Goal: Task Accomplishment & Management: Complete application form

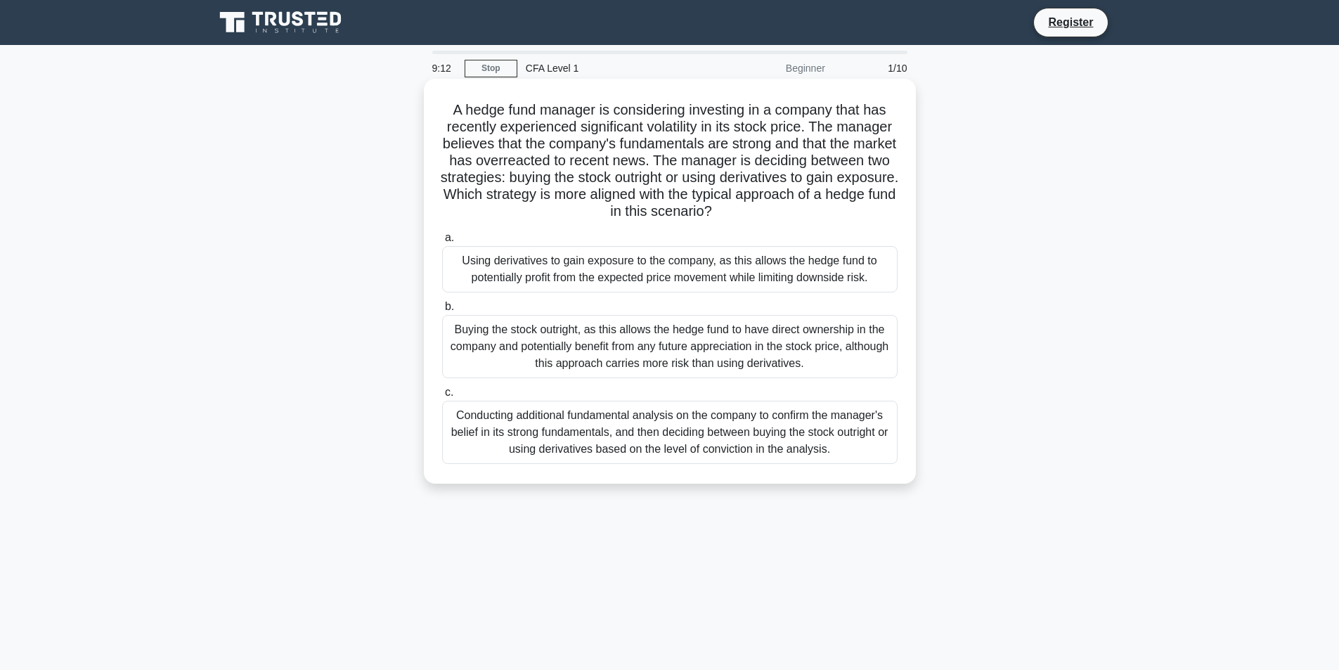
click at [554, 420] on div "Conducting additional fundamental analysis on the company to confirm the manage…" at bounding box center [669, 432] width 455 height 63
click at [442, 397] on input "c. Conducting additional fundamental analysis on the company to confirm the man…" at bounding box center [442, 392] width 0 height 9
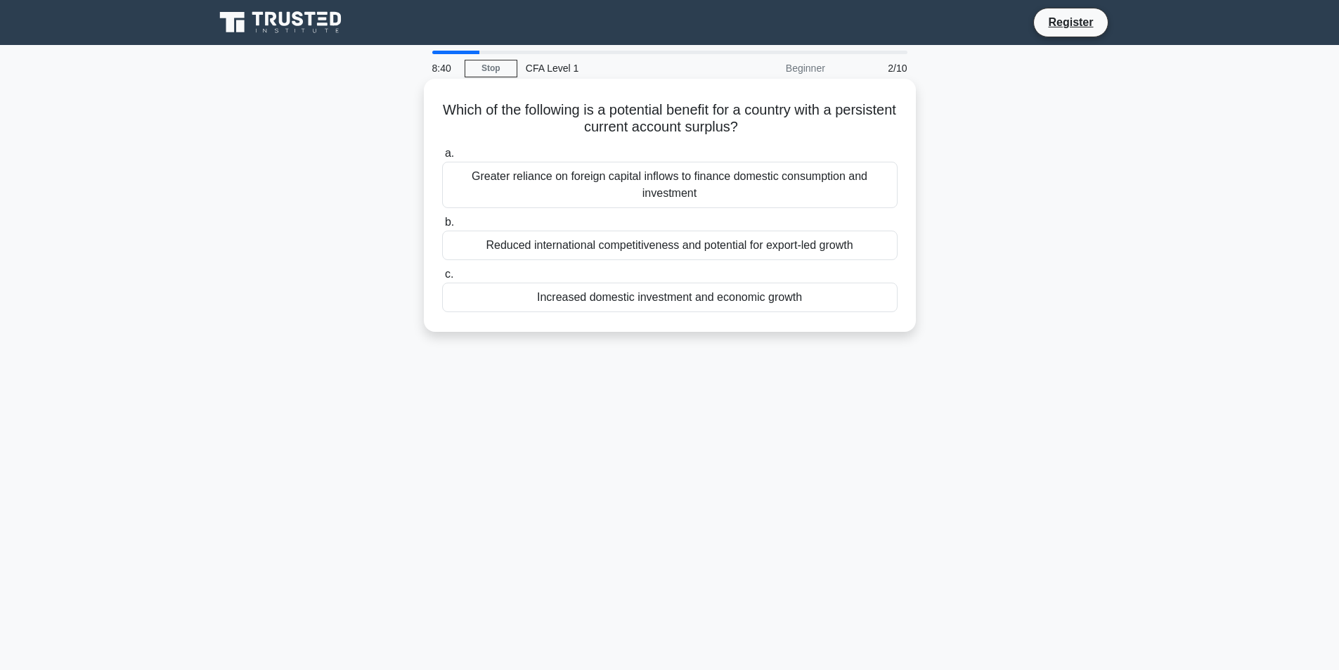
click at [585, 306] on div "Increased domestic investment and economic growth" at bounding box center [669, 297] width 455 height 30
click at [442, 279] on input "c. Increased domestic investment and economic growth" at bounding box center [442, 274] width 0 height 9
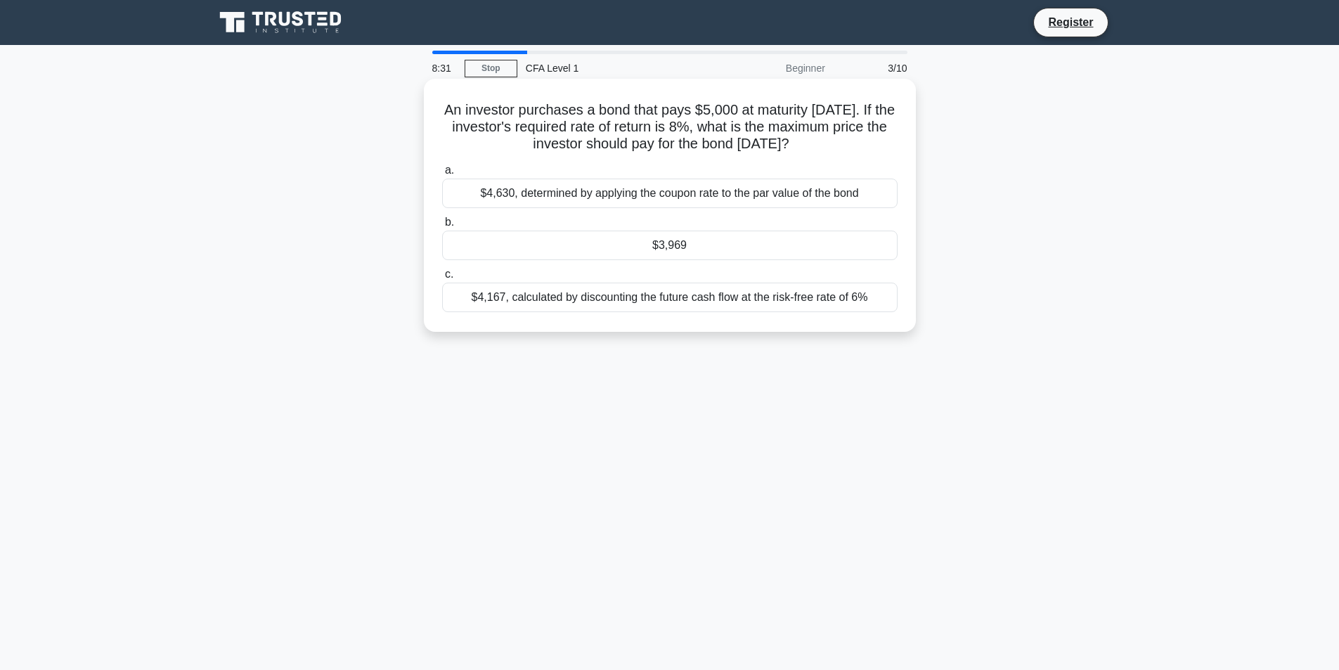
click at [561, 206] on div "$4,630, determined by applying the coupon rate to the par value of the bond" at bounding box center [669, 193] width 455 height 30
click at [442, 175] on input "a. $4,630, determined by applying the coupon rate to the par value of the bond" at bounding box center [442, 170] width 0 height 9
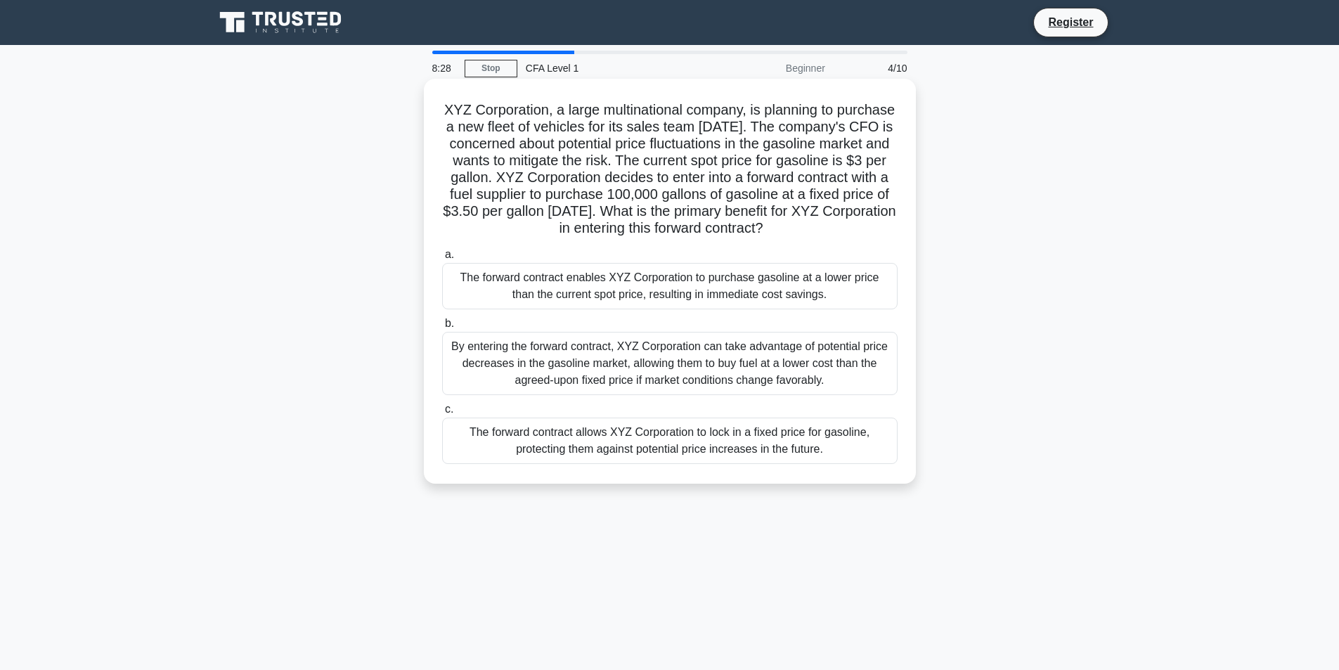
click at [623, 376] on div "By entering the forward contract, XYZ Corporation can take advantage of potenti…" at bounding box center [669, 363] width 455 height 63
click at [442, 328] on input "b. By entering the forward contract, XYZ Corporation can take advantage of pote…" at bounding box center [442, 323] width 0 height 9
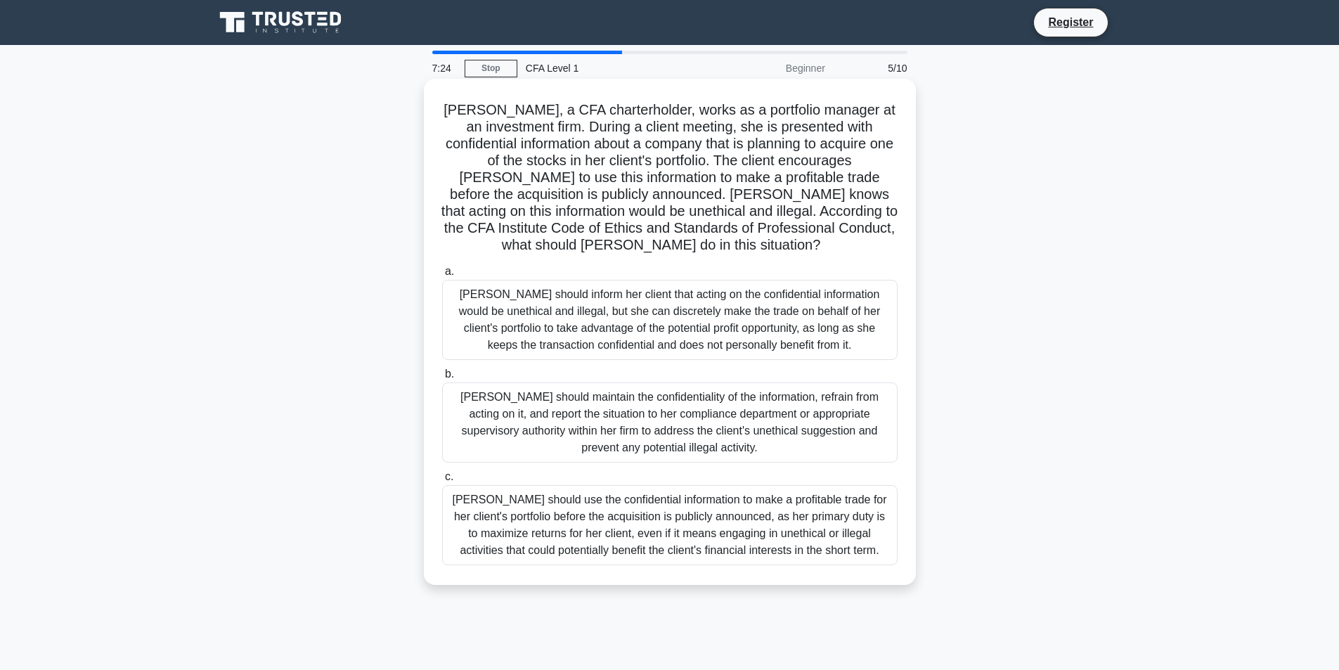
click at [762, 320] on div "[PERSON_NAME] should inform her client that acting on the confidential informat…" at bounding box center [669, 320] width 455 height 80
click at [442, 276] on input "a. [PERSON_NAME] should inform her client that acting on the confidential infor…" at bounding box center [442, 271] width 0 height 9
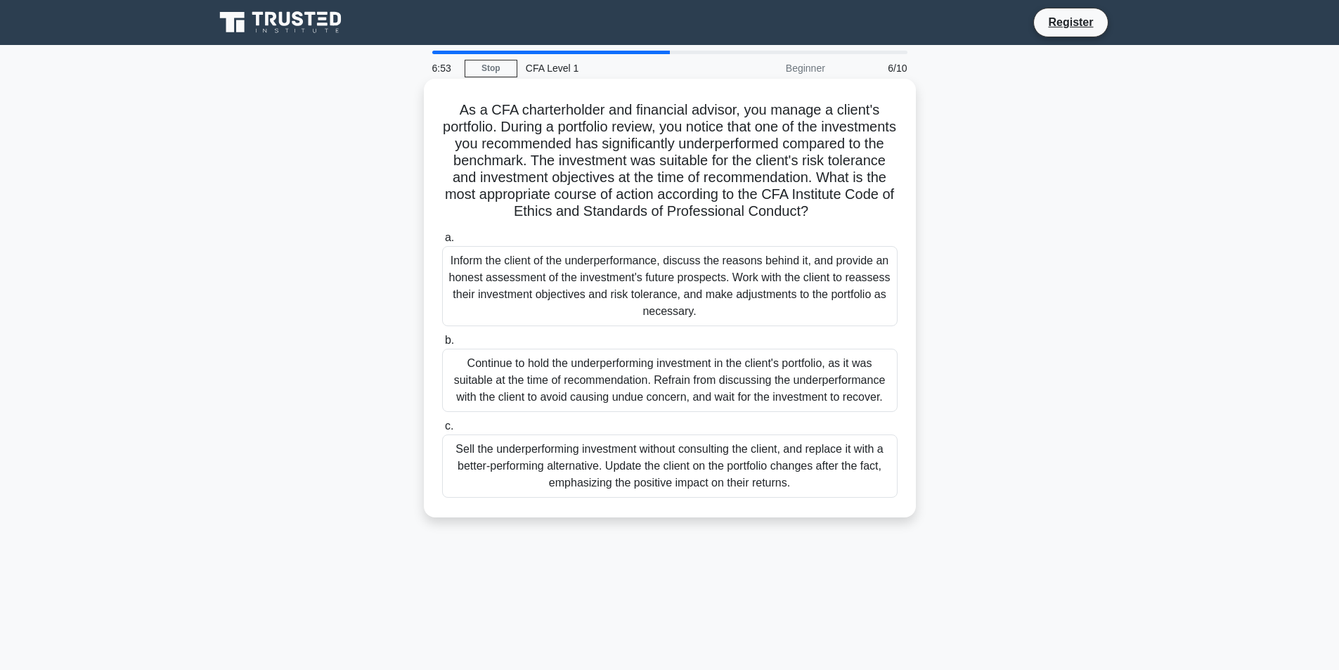
click at [756, 311] on div "Inform the client of the underperformance, discuss the reasons behind it, and p…" at bounding box center [669, 286] width 455 height 80
click at [442, 242] on input "a. Inform the client of the underperformance, discuss the reasons behind it, an…" at bounding box center [442, 237] width 0 height 9
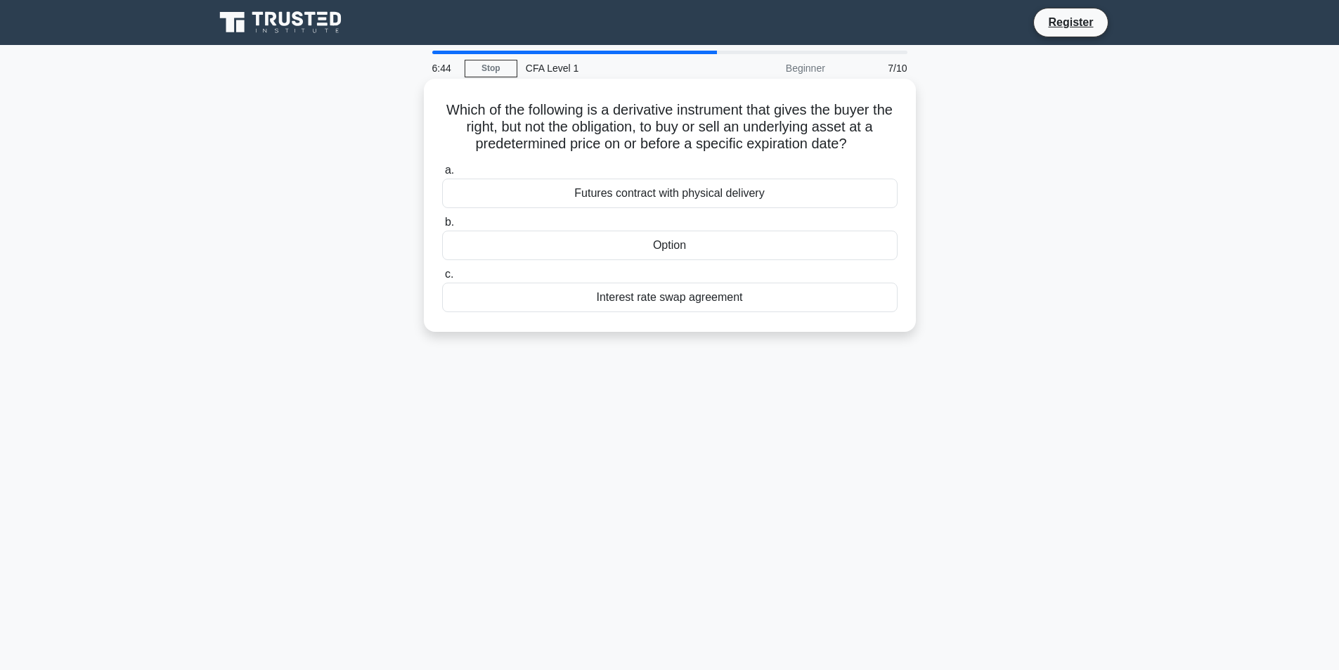
click at [671, 245] on div "Option" at bounding box center [669, 245] width 455 height 30
click at [442, 227] on input "b. Option" at bounding box center [442, 222] width 0 height 9
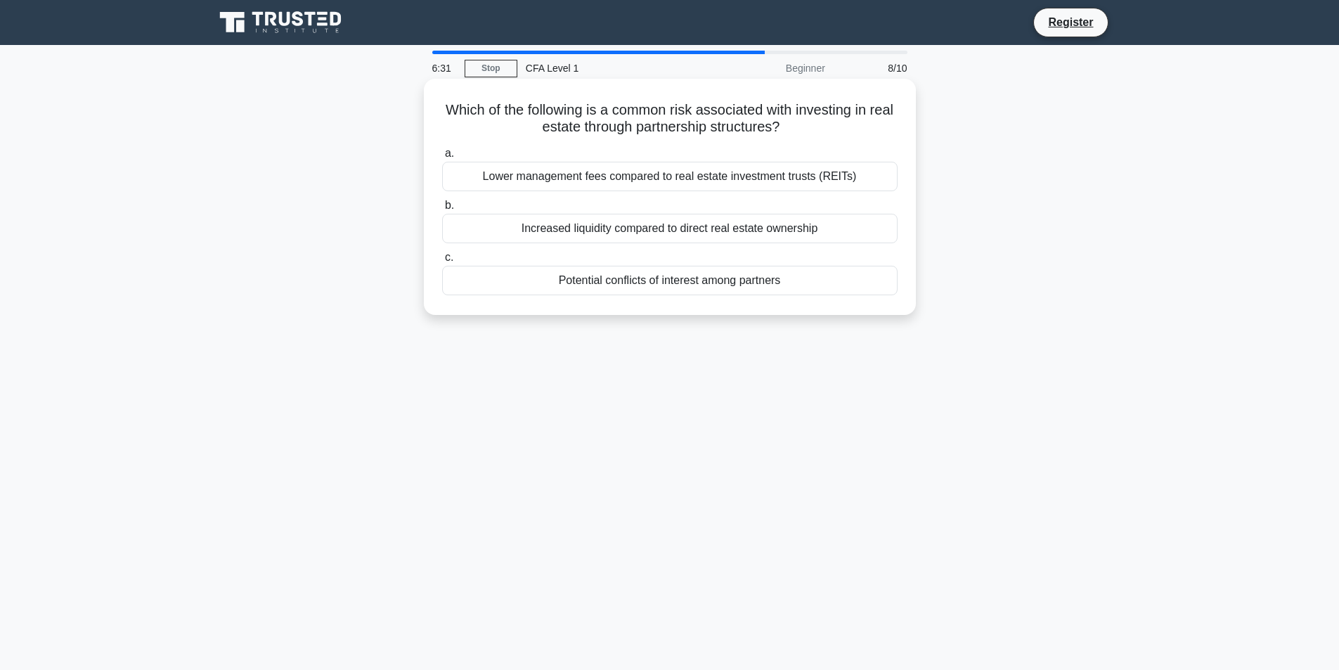
click at [711, 286] on div "Potential conflicts of interest among partners" at bounding box center [669, 281] width 455 height 30
click at [442, 262] on input "c. Potential conflicts of interest among partners" at bounding box center [442, 257] width 0 height 9
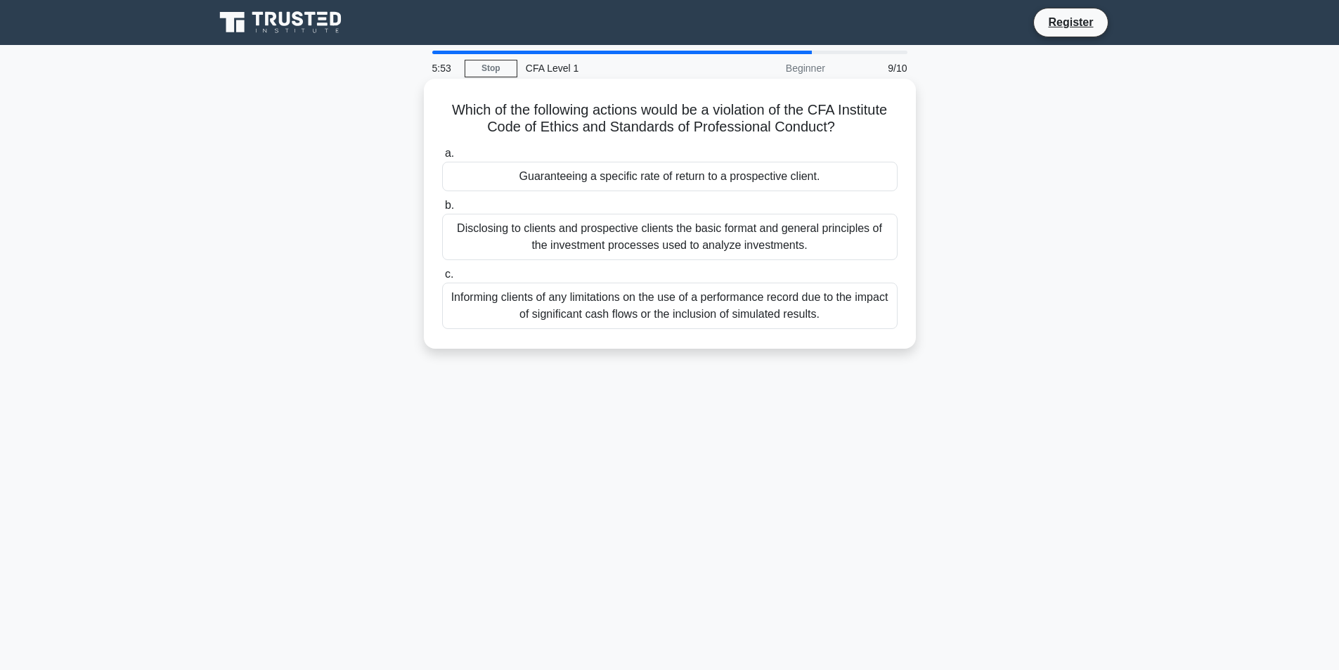
click at [659, 174] on div "Guaranteeing a specific rate of return to a prospective client." at bounding box center [669, 177] width 455 height 30
click at [442, 158] on input "a. Guaranteeing a specific rate of return to a prospective client." at bounding box center [442, 153] width 0 height 9
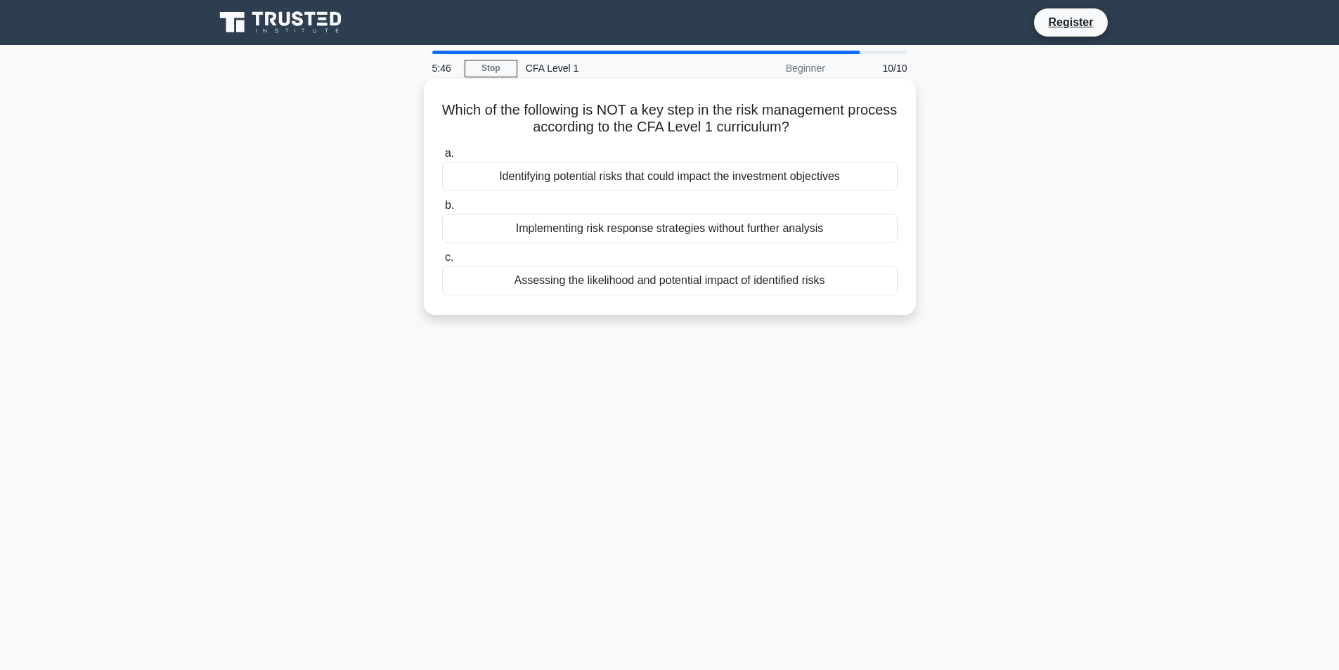
click at [628, 183] on div "Identifying potential risks that could impact the investment objectives" at bounding box center [669, 177] width 455 height 30
click at [442, 158] on input "a. Identifying potential risks that could impact the investment objectives" at bounding box center [442, 153] width 0 height 9
